Goal: Task Accomplishment & Management: Use online tool/utility

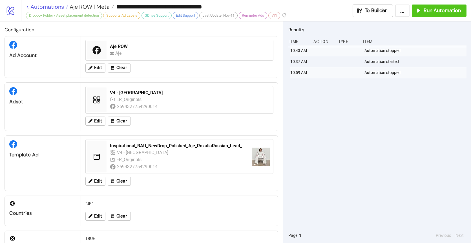
click at [50, 6] on link "< Automations" at bounding box center [47, 7] width 42 height 6
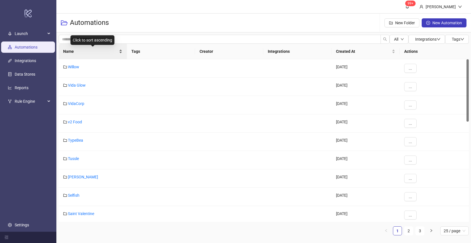
click at [78, 52] on span "Name" at bounding box center [90, 51] width 55 height 6
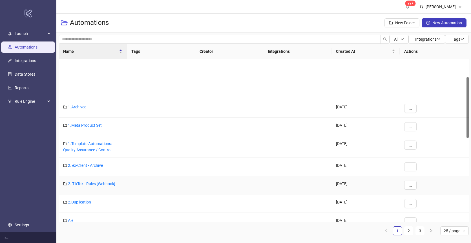
scroll to position [47, 0]
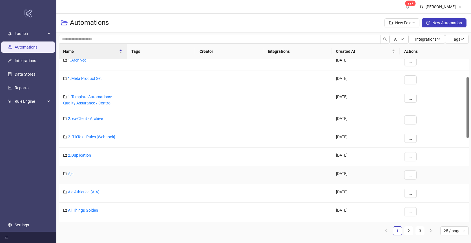
click at [71, 174] on link "Aje" at bounding box center [70, 173] width 5 height 5
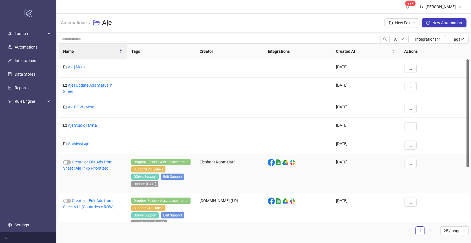
scroll to position [81, 0]
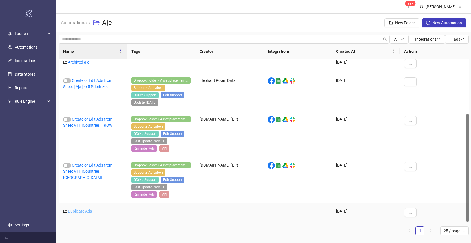
click at [77, 212] on link "Duplicate Ads" at bounding box center [80, 211] width 24 height 5
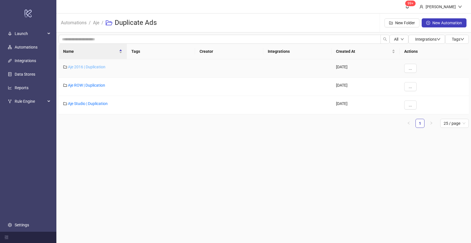
click at [87, 65] on link "Aje 2016 | Duplication" at bounding box center [87, 67] width 38 height 5
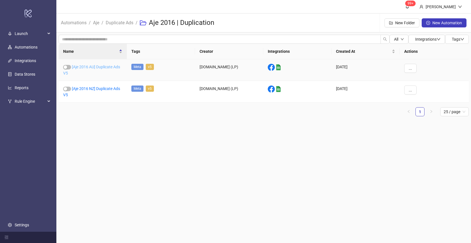
click at [102, 66] on link "[Aje 2016 AU] Duplicate Ads V5" at bounding box center [91, 70] width 57 height 11
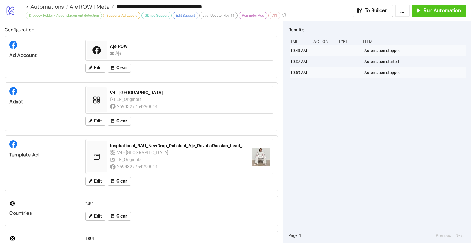
type input "**********"
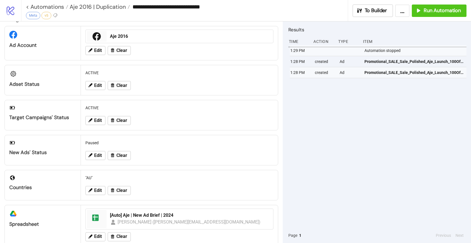
scroll to position [11, 0]
click at [91, 156] on icon at bounding box center [90, 154] width 5 height 5
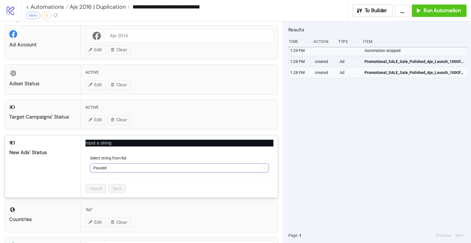
click at [115, 168] on span "Paused" at bounding box center [179, 168] width 172 height 8
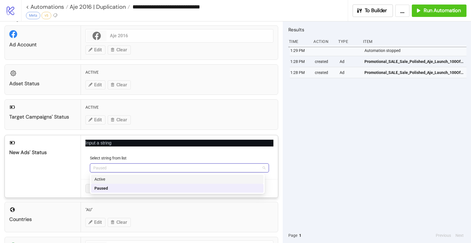
click at [104, 181] on div "Active" at bounding box center [177, 179] width 166 height 6
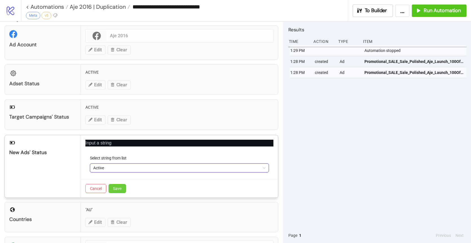
click at [116, 188] on span "Save" at bounding box center [117, 188] width 8 height 5
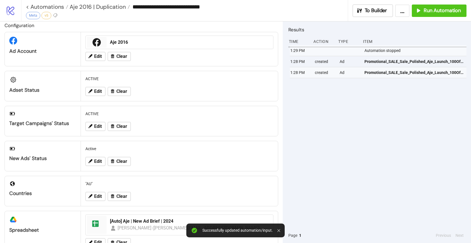
scroll to position [0, 0]
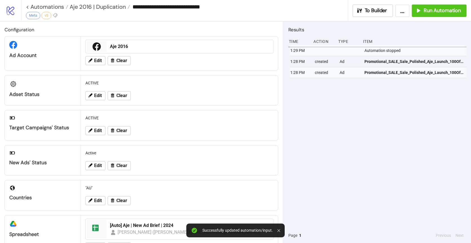
click at [345, 116] on div "1:29 PM Automation stopped 1:28 PM created Ad Promotional_SALE_Sale_Polished_Aj…" at bounding box center [377, 136] width 178 height 182
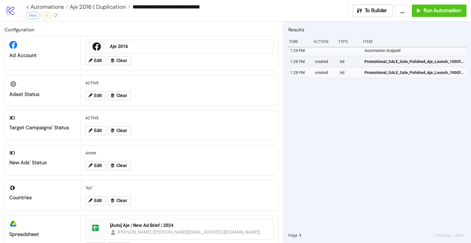
click at [334, 119] on div "1:29 PM Automation stopped 1:28 PM created Ad Promotional_SALE_Sale_Polished_Aj…" at bounding box center [377, 136] width 178 height 182
click at [434, 10] on span "Run Automation" at bounding box center [442, 10] width 37 height 6
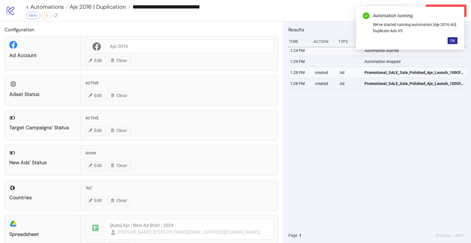
click at [453, 39] on span "OK" at bounding box center [452, 40] width 5 height 5
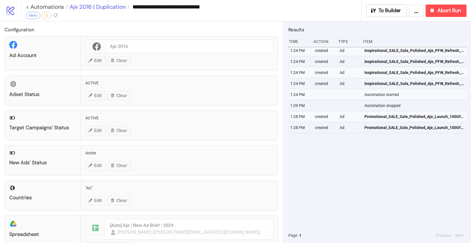
click at [87, 7] on span "Aje 2016 | Duplication" at bounding box center [97, 6] width 58 height 7
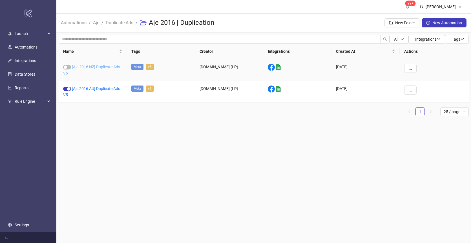
click at [92, 65] on link "[Aje 2016 NZ] Duplicate Ads V5" at bounding box center [91, 70] width 57 height 11
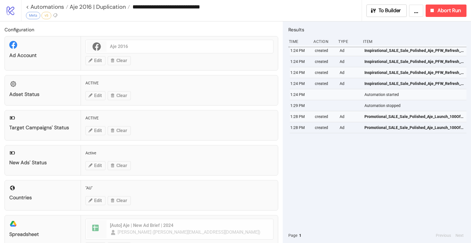
type input "**********"
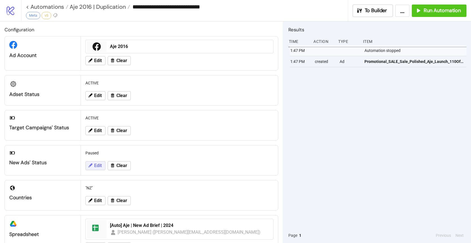
click at [95, 163] on span "Edit" at bounding box center [98, 165] width 8 height 5
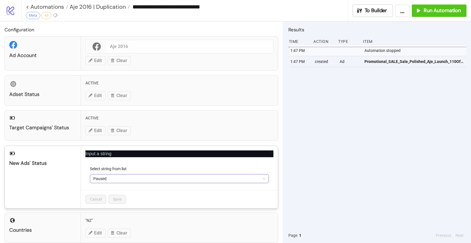
click at [143, 181] on span "Paused" at bounding box center [179, 178] width 172 height 8
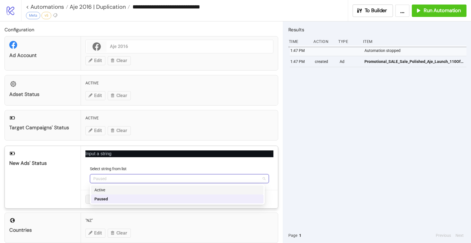
click at [110, 194] on div "Active" at bounding box center [177, 189] width 173 height 9
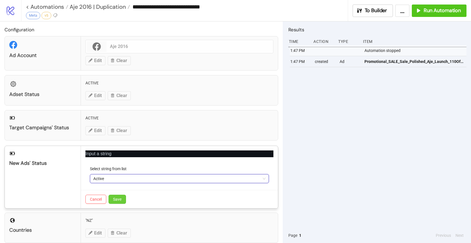
click at [114, 199] on span "Save" at bounding box center [117, 199] width 8 height 5
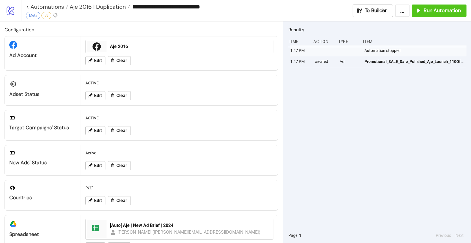
click at [393, 94] on div "1:47 PM Automation stopped 1:47 PM created Ad Promotional_SALE_Sale_Polished_Aj…" at bounding box center [377, 136] width 178 height 182
click at [440, 9] on span "Run Automation" at bounding box center [442, 10] width 37 height 6
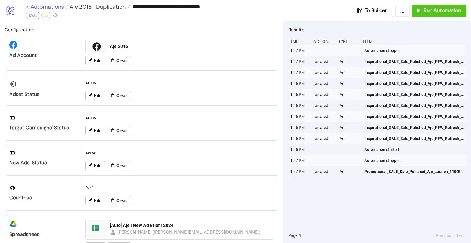
click at [51, 9] on link "< Automations" at bounding box center [47, 7] width 42 height 6
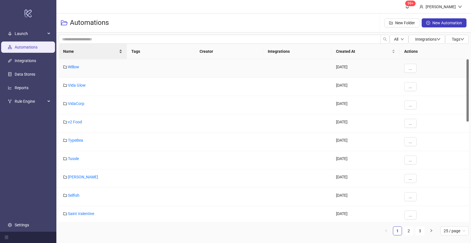
click at [91, 53] on span "Name" at bounding box center [90, 51] width 55 height 6
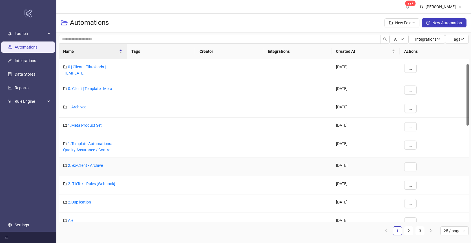
scroll to position [53, 0]
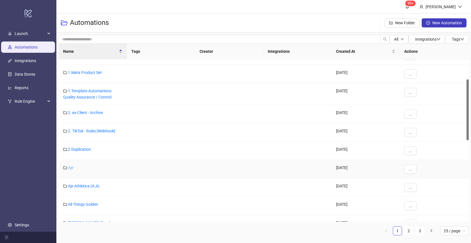
click at [73, 167] on link "Aje" at bounding box center [70, 167] width 5 height 5
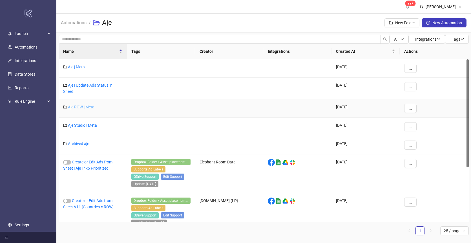
click at [79, 105] on link "Aje ROW | Meta" at bounding box center [81, 107] width 27 height 5
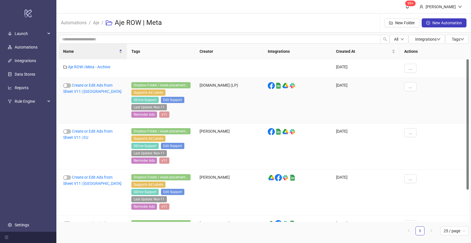
scroll to position [40, 0]
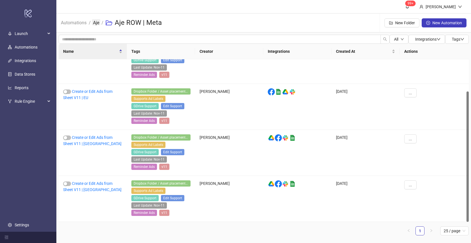
click at [98, 24] on link "Aje" at bounding box center [96, 22] width 8 height 6
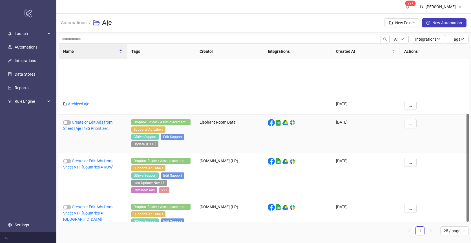
scroll to position [81, 0]
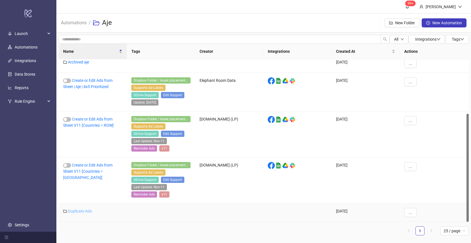
click at [85, 210] on link "Duplicate Ads" at bounding box center [80, 211] width 24 height 5
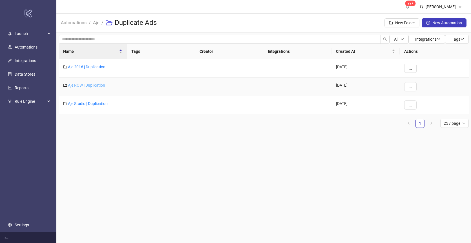
click at [84, 86] on link "Aje ROW | Duplication" at bounding box center [86, 85] width 37 height 5
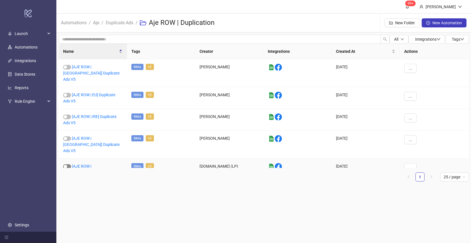
click at [66, 165] on div "button" at bounding box center [65, 166] width 3 height 3
click at [87, 164] on link "[AJE ROW | [GEOGRAPHIC_DATA]] Duplicate Ads V5" at bounding box center [91, 172] width 56 height 17
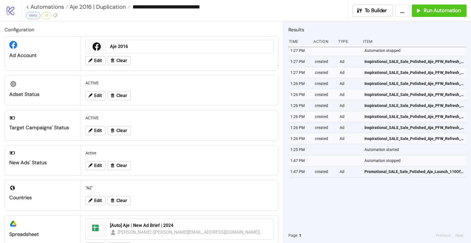
type input "**********"
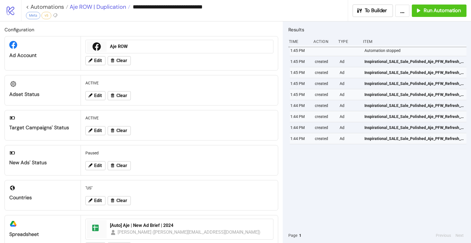
click at [118, 9] on span "Aje ROW | Duplication" at bounding box center [97, 6] width 58 height 7
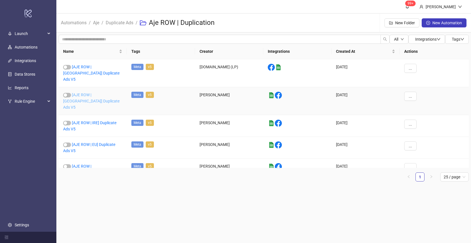
click at [94, 92] on link "[AJE ROW | [GEOGRAPHIC_DATA]] Duplicate Ads V5" at bounding box center [91, 100] width 56 height 17
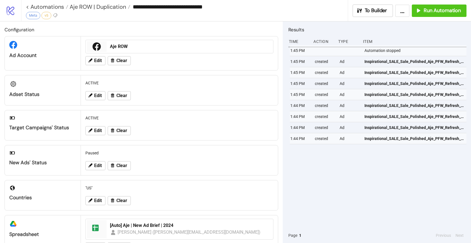
type input "**********"
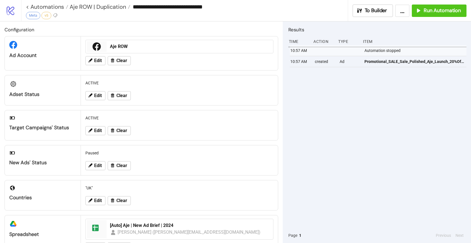
click at [423, 116] on div "10:57 AM Automation stopped 10:57 AM created Ad Promotional_SALE_Sale_Polished_…" at bounding box center [377, 136] width 178 height 182
click at [435, 11] on span "Run Automation" at bounding box center [442, 10] width 37 height 6
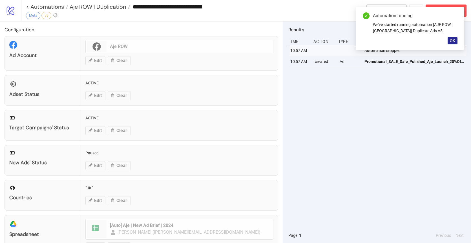
click at [453, 38] on span "OK" at bounding box center [452, 40] width 5 height 5
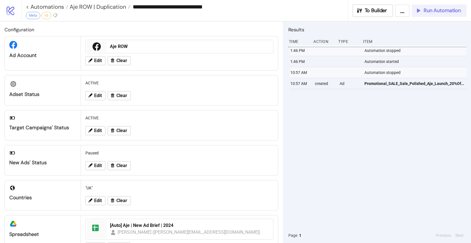
click at [436, 9] on span "Run Automation" at bounding box center [442, 10] width 37 height 6
